Goal: Check status: Check status

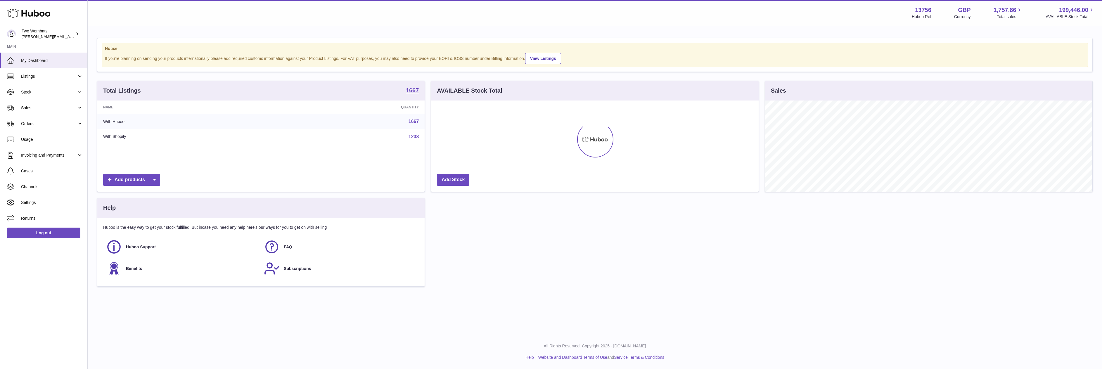
scroll to position [91, 328]
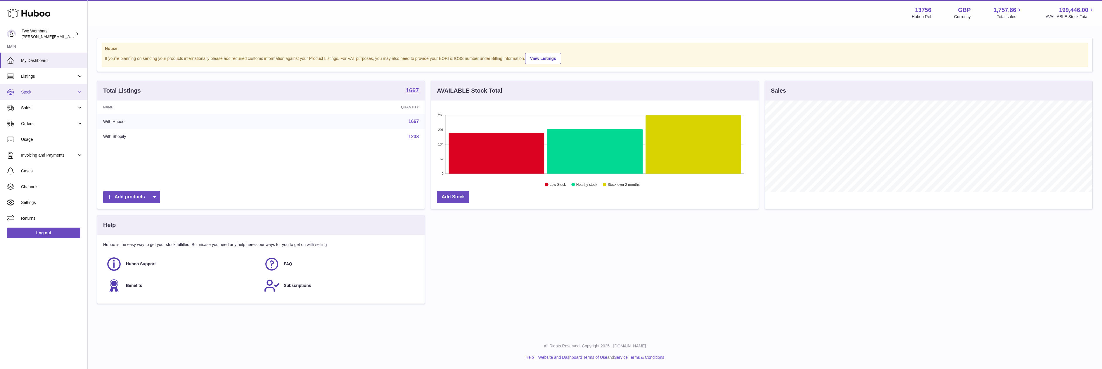
click at [76, 93] on span "Stock" at bounding box center [49, 92] width 56 height 6
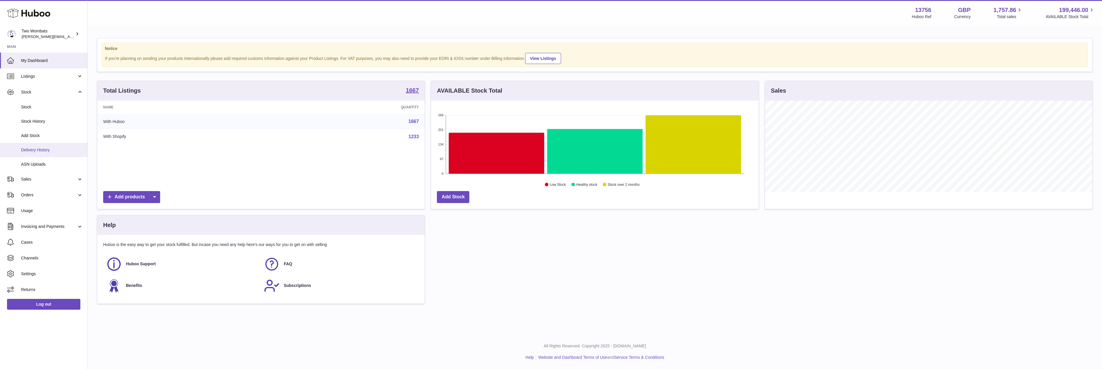
click at [54, 153] on span "Delivery History" at bounding box center [52, 150] width 62 height 6
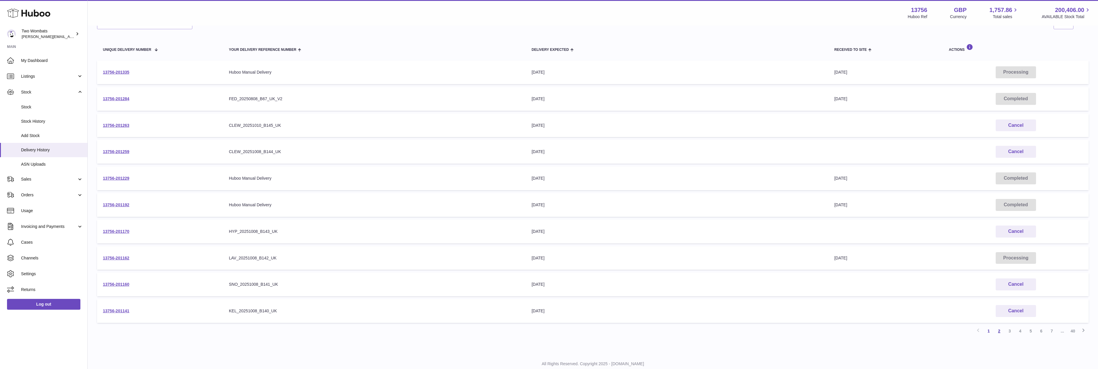
click at [998, 331] on link "2" at bounding box center [999, 331] width 11 height 11
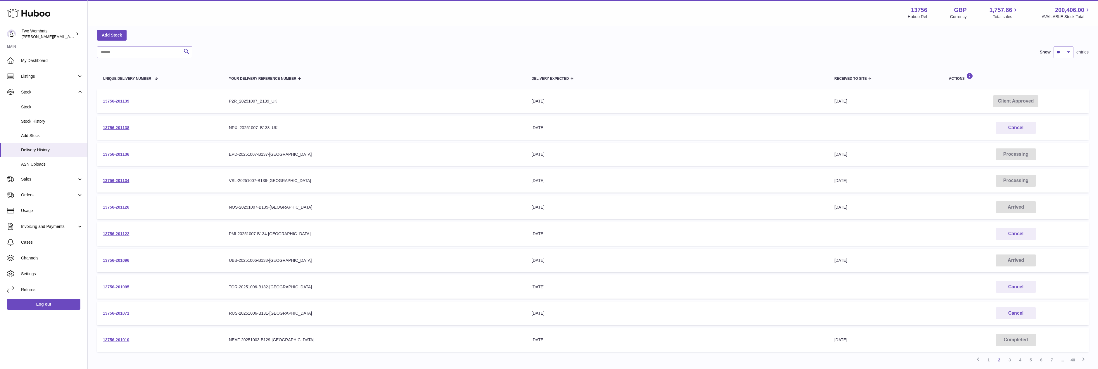
scroll to position [73, 0]
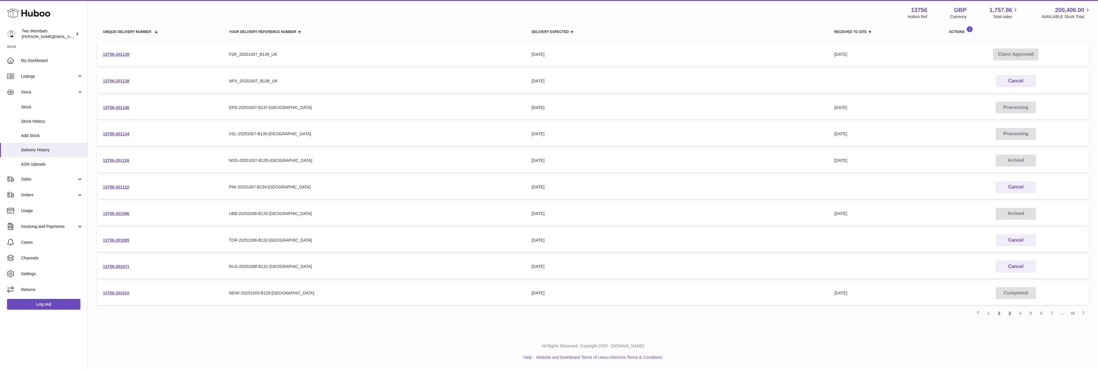
click at [1010, 315] on link "3" at bounding box center [1009, 313] width 11 height 11
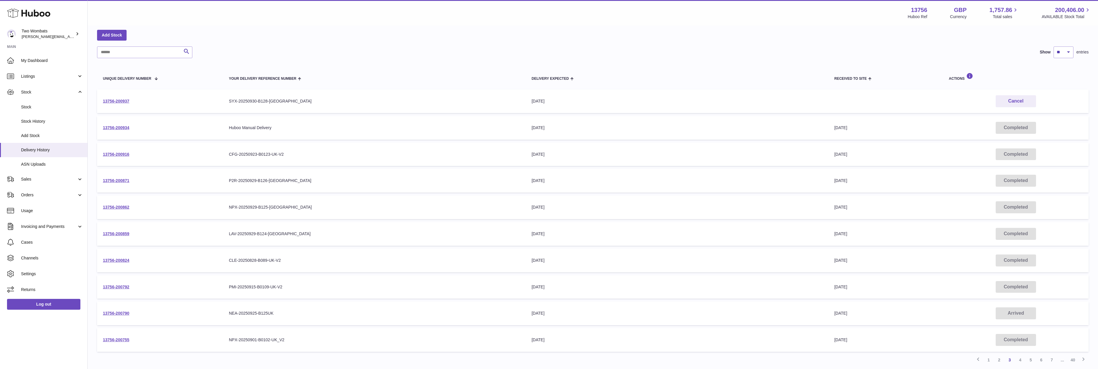
scroll to position [73, 0]
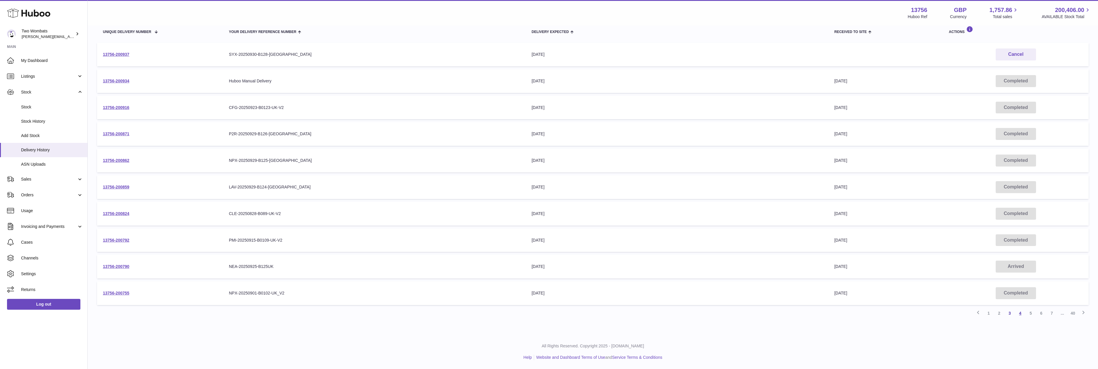
click at [1019, 314] on link "4" at bounding box center [1020, 313] width 11 height 11
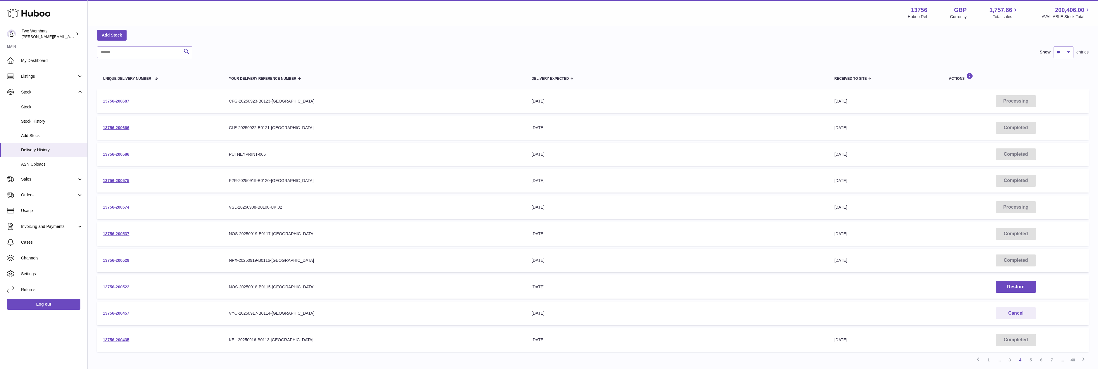
scroll to position [73, 0]
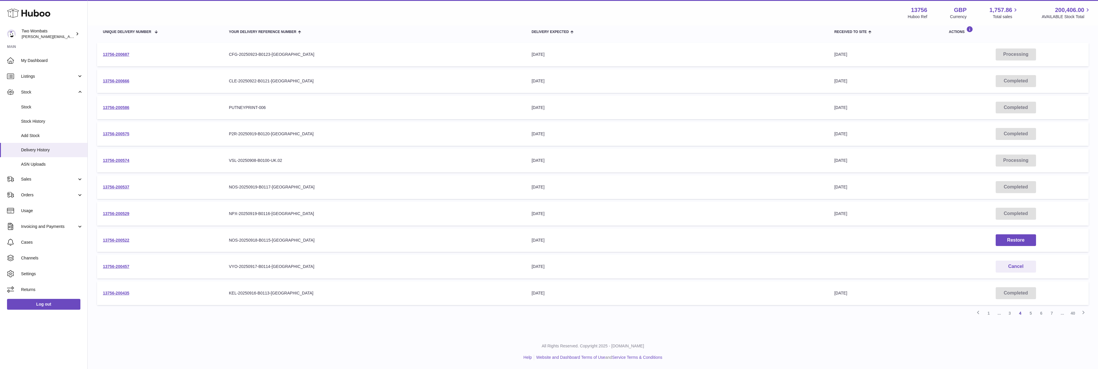
click at [859, 19] on div "Menu Huboo 13756 Huboo Ref GBP Currency 1,757.86 Total sales 200,406.00 AVAILAB…" at bounding box center [593, 12] width 996 height 13
